Goal: Answer question/provide support: Share knowledge or assist other users

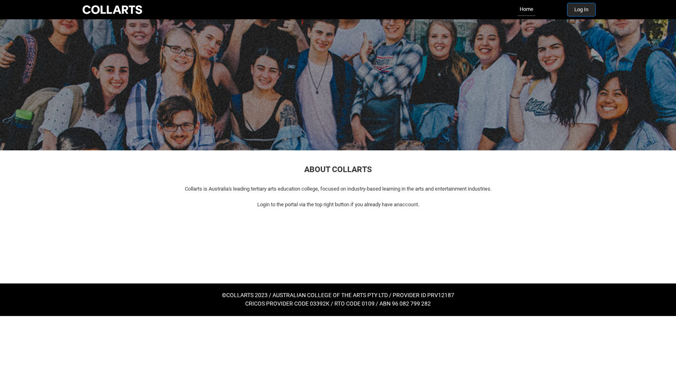
click at [584, 14] on button "Log In" at bounding box center [582, 9] width 28 height 13
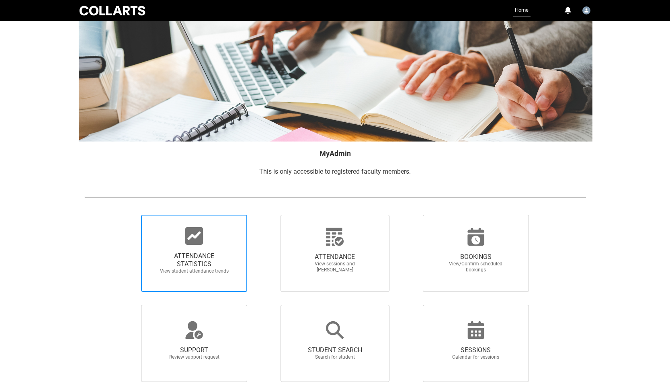
click at [208, 247] on span "ATTENDANCE STATISTICS View student attendance trends" at bounding box center [194, 263] width 77 height 35
click at [128, 215] on input "ATTENDANCE STATISTICS View student attendance trends" at bounding box center [127, 214] width 0 height 0
radio input "true"
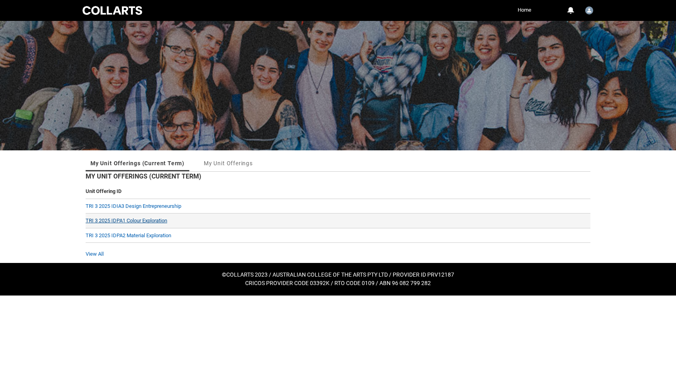
click at [131, 220] on link "TRI 3 2025 IDPA1 Colour Exploration" at bounding box center [127, 221] width 82 height 6
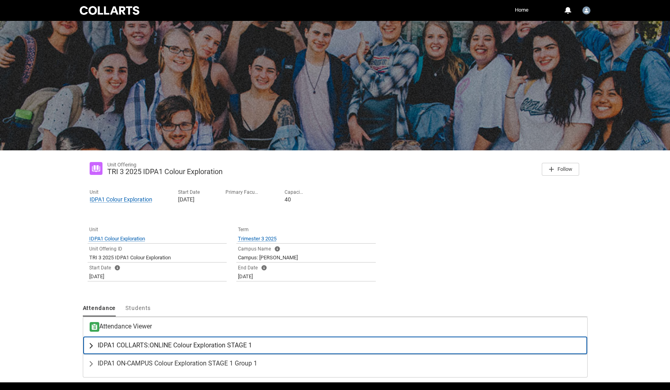
click at [136, 345] on span "IDPA1 COLLARTS:ONLINE Colour Exploration STAGE 1" at bounding box center [175, 345] width 154 height 8
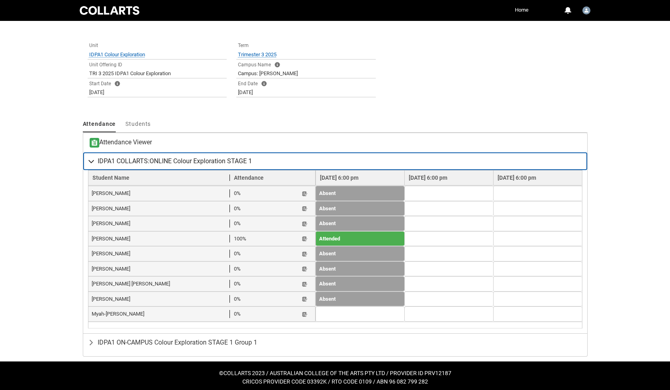
scroll to position [188, 0]
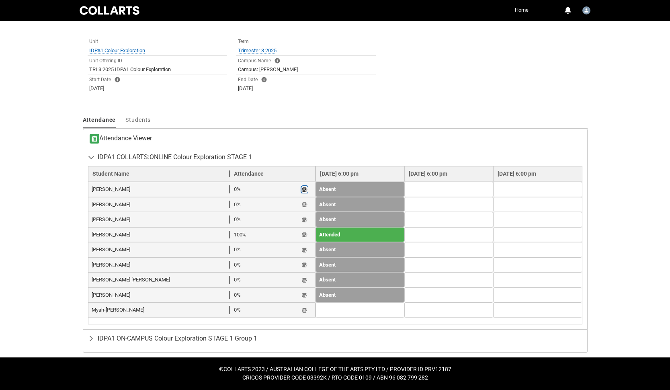
click at [302, 189] on lightning-primitive-icon "button" at bounding box center [305, 190] width 6 height 6
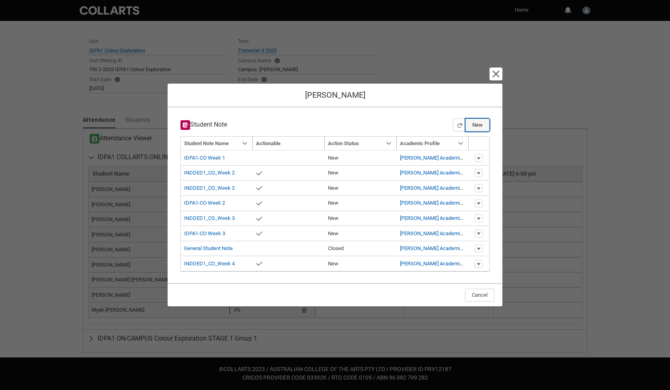
click at [480, 125] on button "New" at bounding box center [478, 125] width 24 height 13
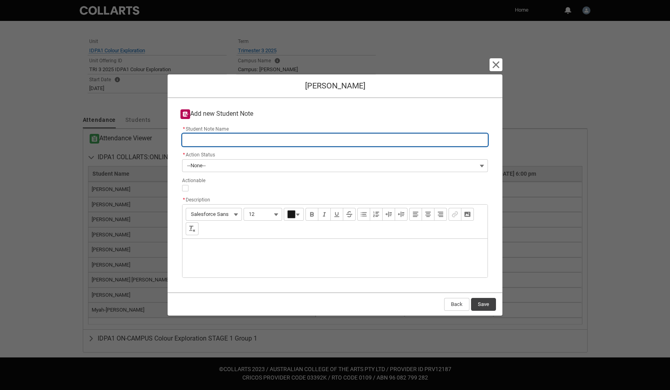
click at [266, 140] on input "* Student Note Name" at bounding box center [335, 139] width 306 height 13
type lightning-primitive-input-simple "IDPA1-CO Week 2"
type input "IDPA1-CO Week 2"
drag, startPoint x: 226, startPoint y: 142, endPoint x: 235, endPoint y: 142, distance: 9.2
click at [235, 142] on input "IDPA1-CO Week 2" at bounding box center [335, 139] width 306 height 13
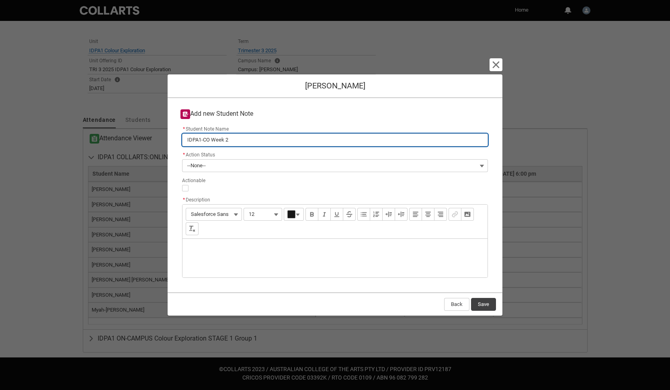
type lightning-primitive-input-simple "IDPA1-CO Week 4"
type input "IDPA1-CO Week 4"
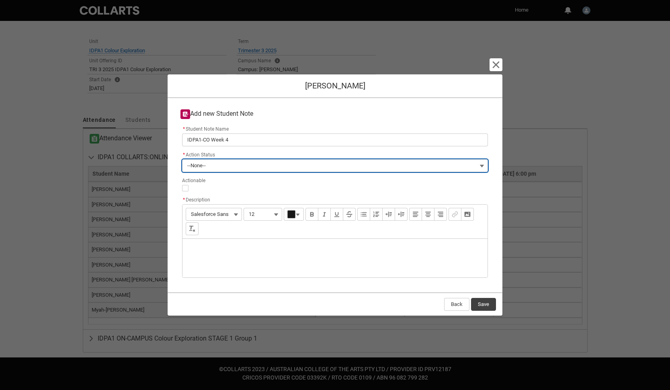
click at [236, 164] on button "--None--" at bounding box center [335, 165] width 306 height 13
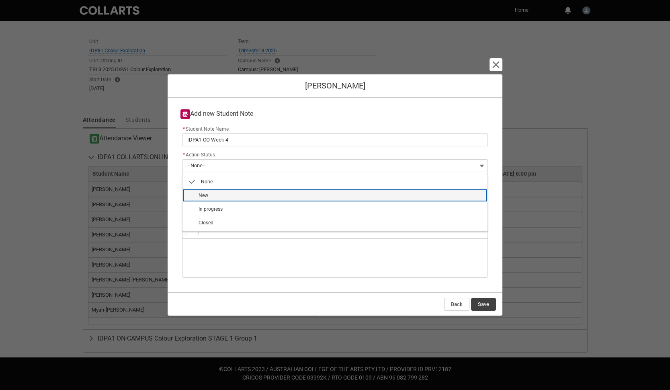
click at [228, 196] on span "New" at bounding box center [341, 195] width 284 height 7
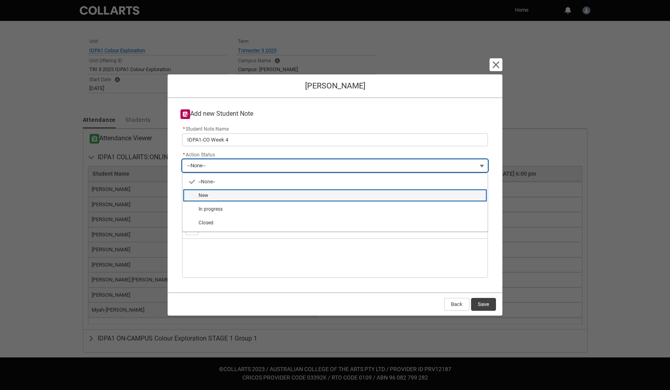
type lightning-combobox "New"
type lightning-picklist "New"
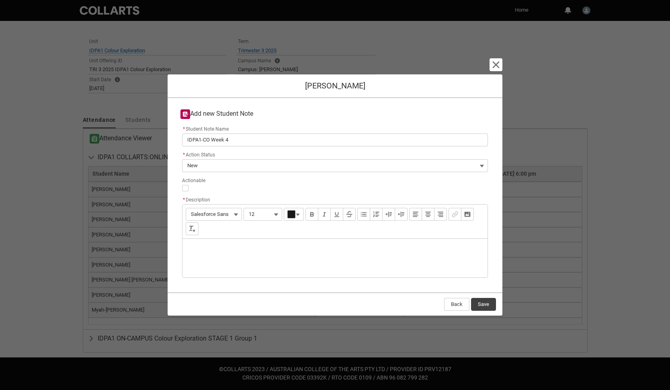
click at [211, 240] on div "Description" at bounding box center [335, 258] width 305 height 39
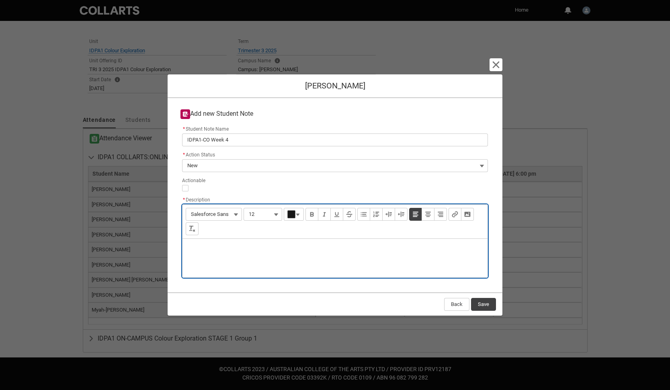
type lightning-input-rich-text "<p>n</p>"
click at [208, 260] on div "no A1 submission" at bounding box center [335, 258] width 305 height 39
type lightning-input-rich-text "<p>no A1 submission 6/10</p>"
drag, startPoint x: 250, startPoint y: 249, endPoint x: 180, endPoint y: 247, distance: 70.4
click at [180, 247] on div "* Student Note Name IDPA1-CO Week 4 * Action Status New --None-- New In progres…" at bounding box center [335, 202] width 322 height 157
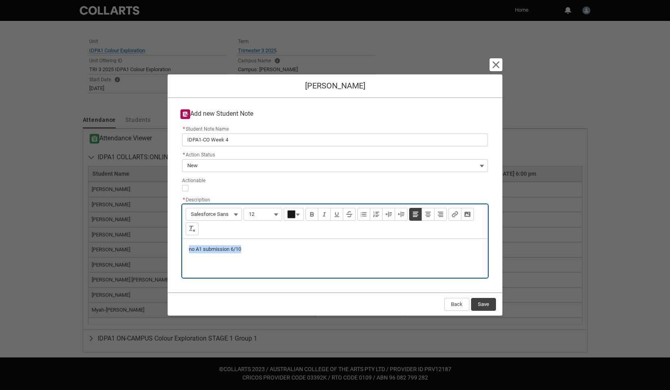
copy p "no A1 submission 6/10"
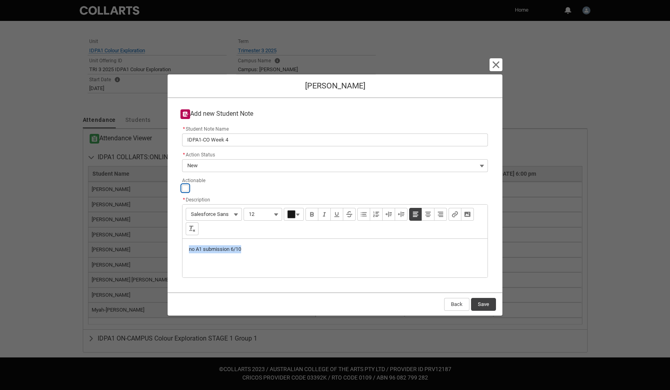
click at [187, 186] on input "Actionable" at bounding box center [185, 188] width 6 height 6
type lightning-input "true"
checkbox input "true"
click at [487, 303] on button "Save" at bounding box center [483, 304] width 25 height 13
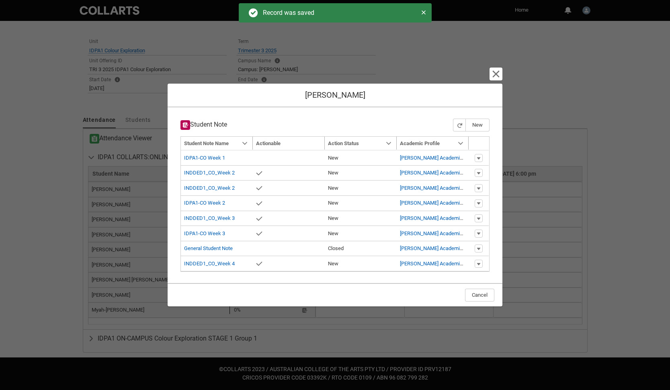
type input "179"
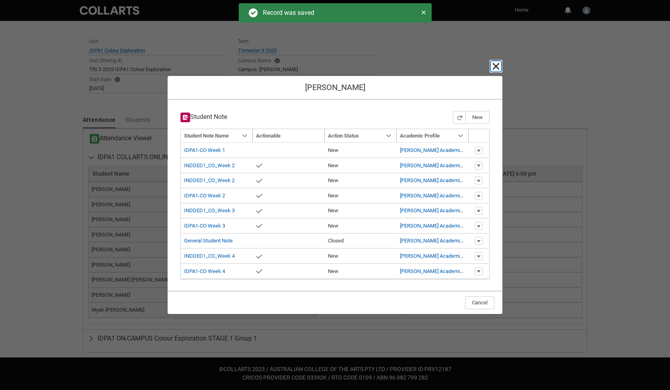
click at [499, 70] on lightning-primitive-icon "button" at bounding box center [496, 67] width 10 height 10
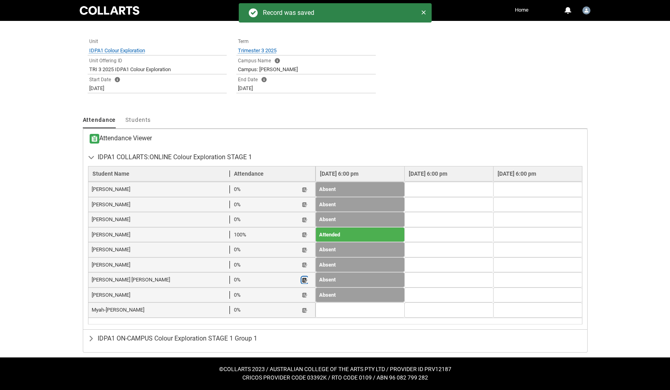
click at [302, 280] on lightning-primitive-icon "button" at bounding box center [305, 280] width 6 height 6
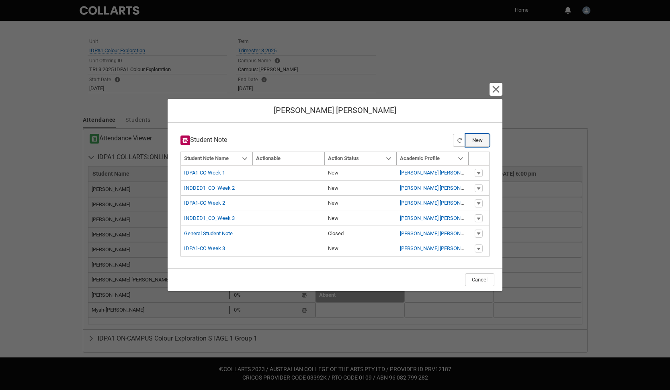
click at [480, 140] on button "New" at bounding box center [478, 140] width 24 height 13
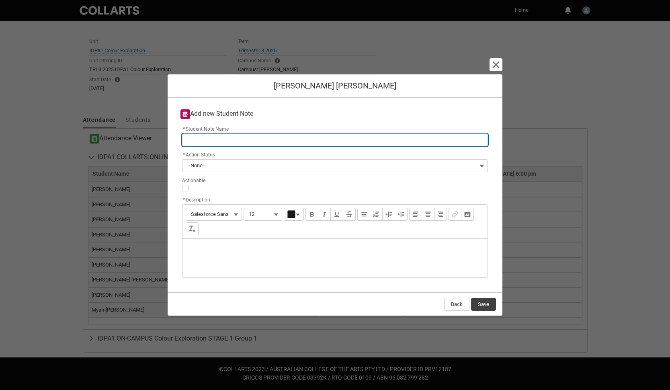
click at [263, 141] on input "* Student Note Name" at bounding box center [335, 139] width 306 height 13
type lightning-primitive-input-simple "I"
type input "I"
type lightning-primitive-input-simple "ID"
type input "ID"
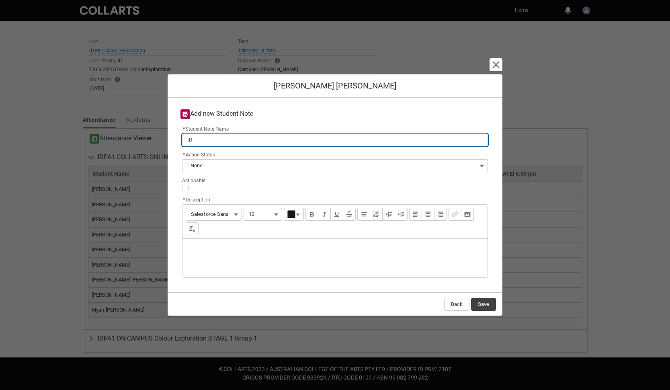
type lightning-primitive-input-simple "IDPA1-CO Week 3"
type input "IDPA1-CO Week 3"
click at [226, 140] on input "IDPA1-CO Week 3" at bounding box center [335, 139] width 306 height 13
type lightning-primitive-input-simple "IDPA1-CO Week 4"
type input "IDPA1-CO Week 4"
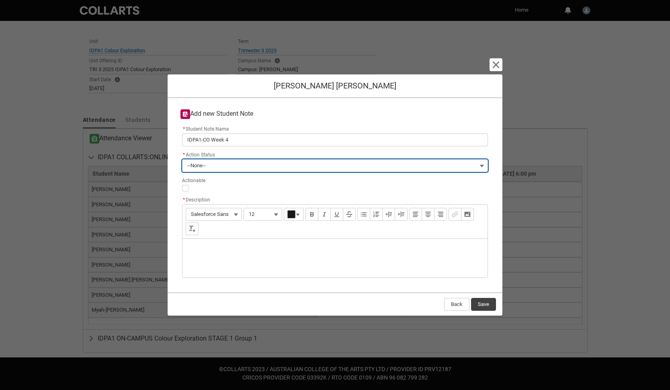
click at [222, 164] on button "--None--" at bounding box center [335, 165] width 306 height 13
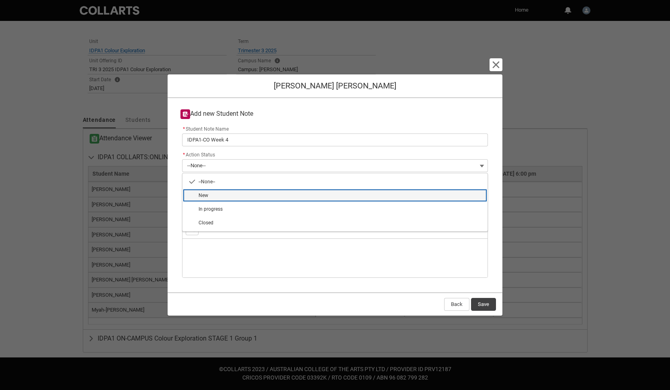
click at [217, 193] on span "New" at bounding box center [341, 195] width 284 height 7
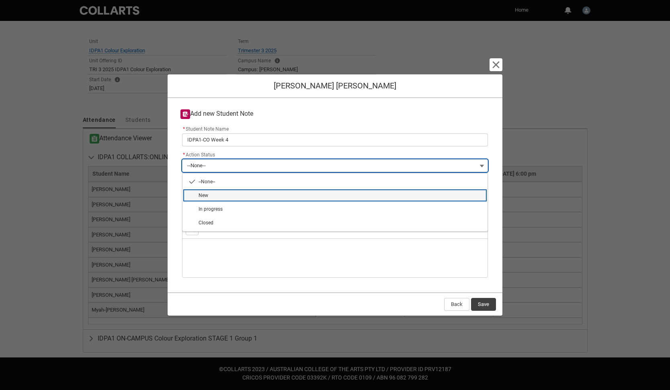
type lightning-combobox "New"
type lightning-picklist "New"
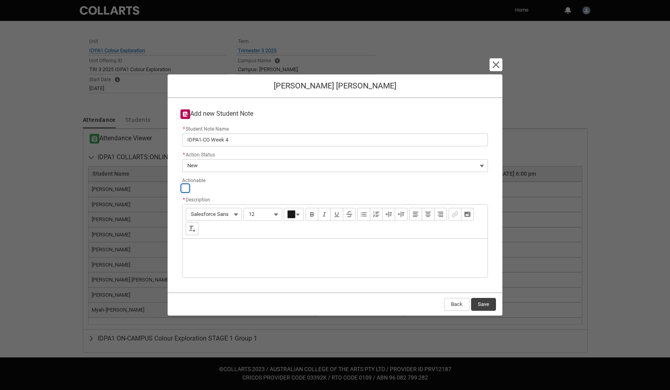
click at [184, 189] on input "Actionable" at bounding box center [185, 188] width 6 height 6
type lightning-input "true"
checkbox input "true"
click at [198, 239] on div "Description" at bounding box center [335, 258] width 305 height 39
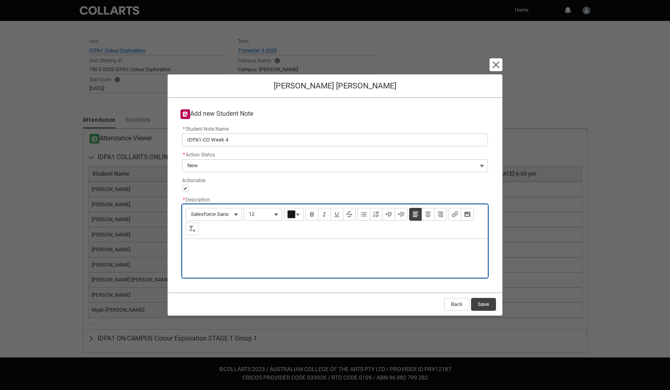
paste div "Description"
type lightning-input-rich-text "<p>no A1 submission 6/10 </p>"
type lightning-input-rich-text "<p>no A1 submission 6/10 - sent her an email to check in</p>"
click at [487, 307] on button "Save" at bounding box center [483, 304] width 25 height 13
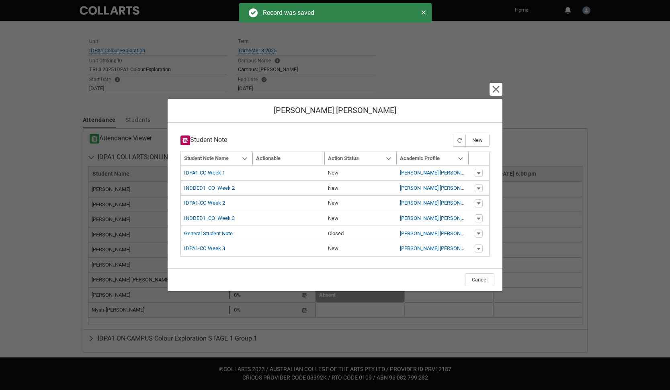
type input "179"
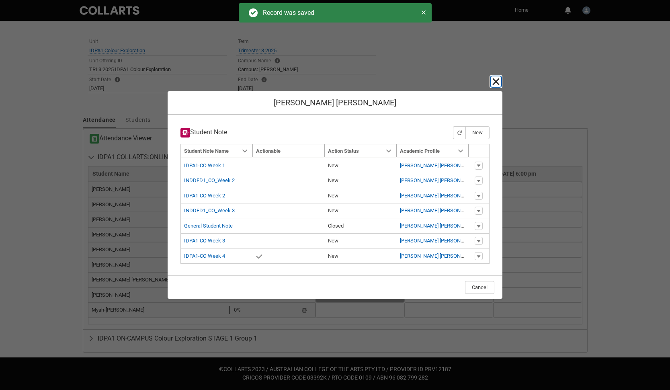
click at [493, 82] on lightning-primitive-icon "button" at bounding box center [496, 82] width 10 height 10
